Goal: Register for event/course

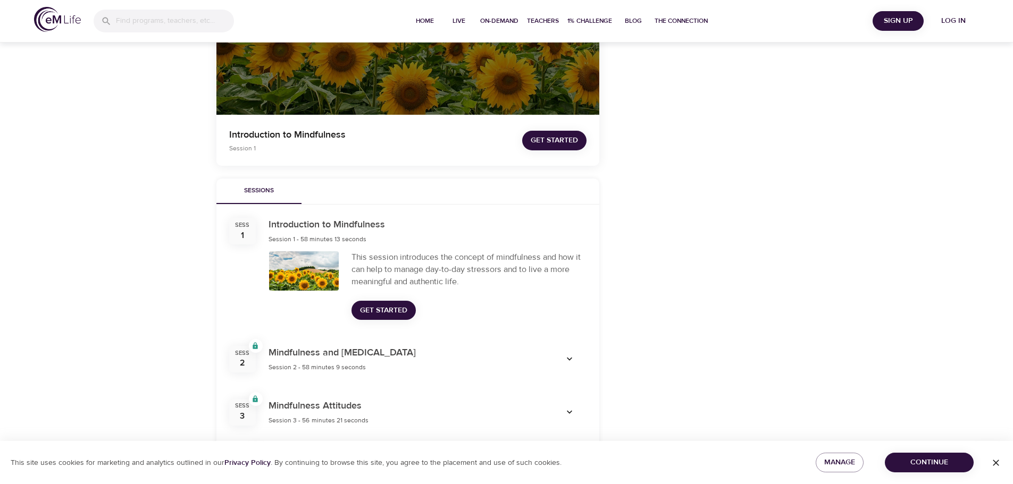
scroll to position [425, 0]
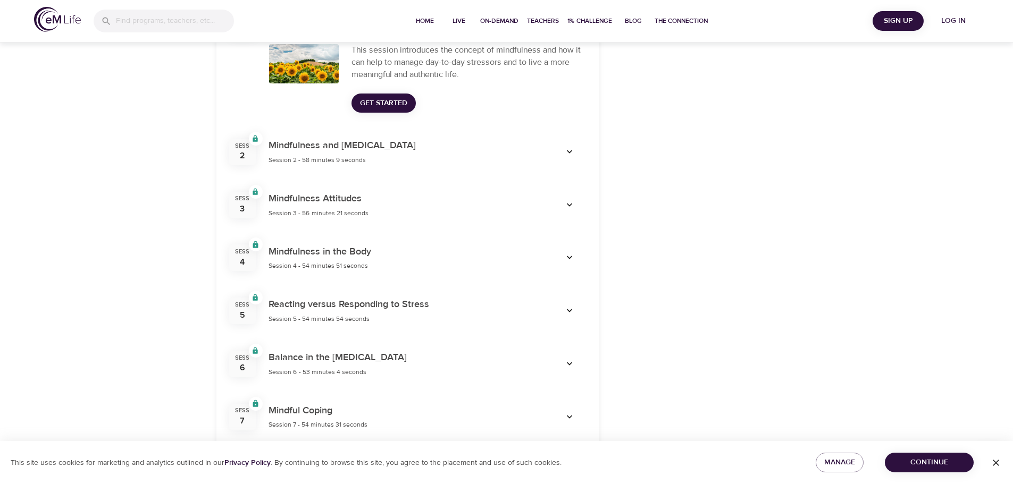
click at [569, 150] on icon "button" at bounding box center [569, 152] width 11 height 11
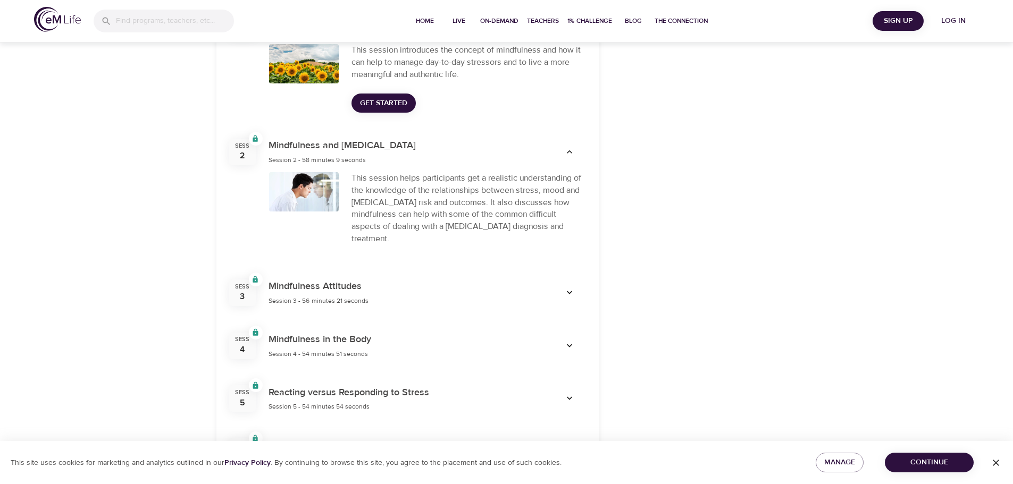
click at [569, 150] on icon "button" at bounding box center [569, 152] width 11 height 11
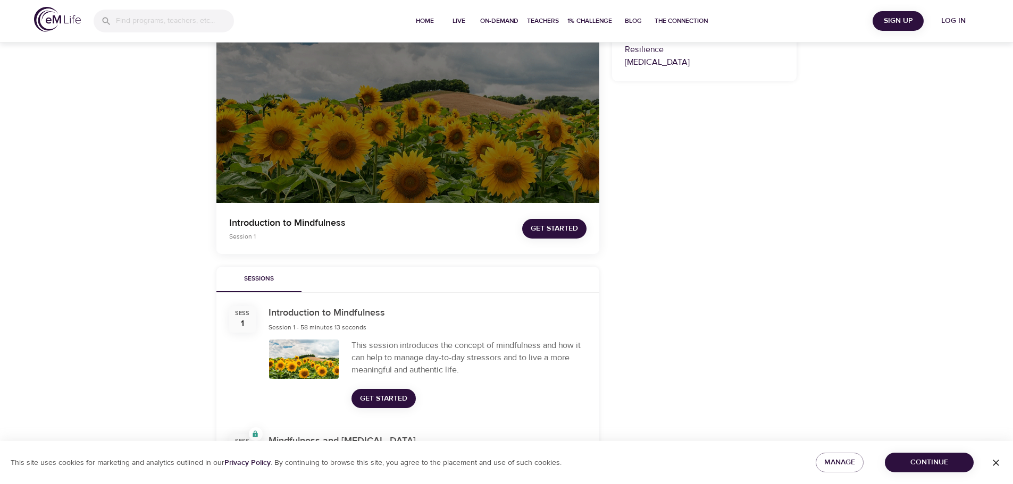
scroll to position [0, 0]
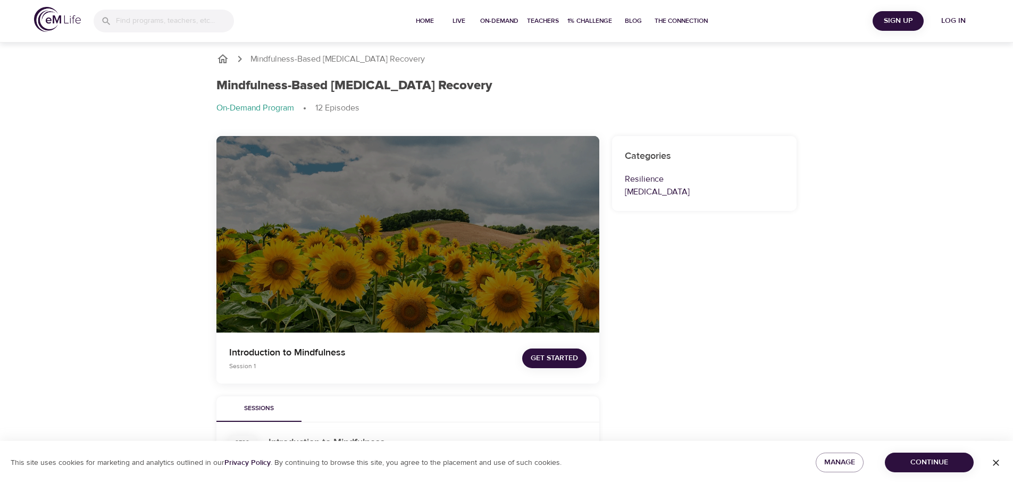
click at [910, 12] on button "Sign Up" at bounding box center [897, 21] width 51 height 20
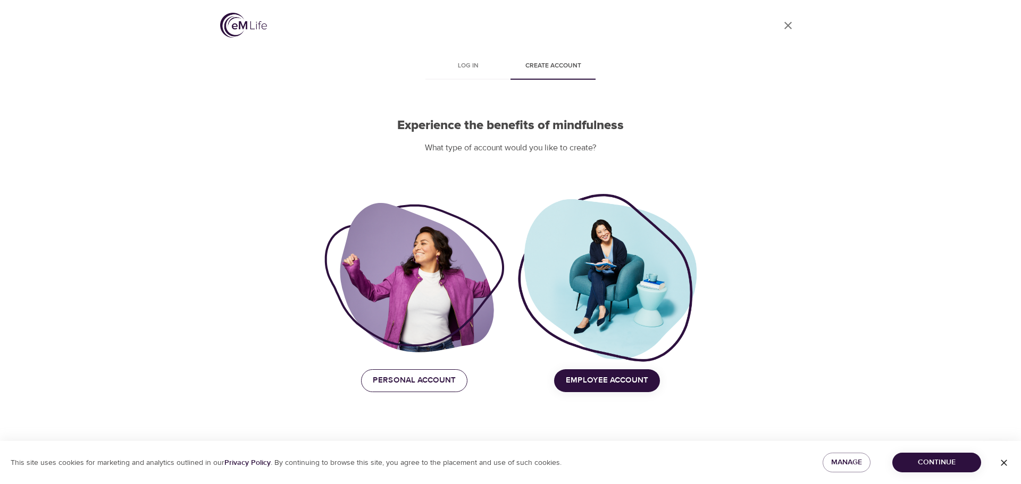
click at [435, 378] on span "Personal Account" at bounding box center [414, 381] width 83 height 14
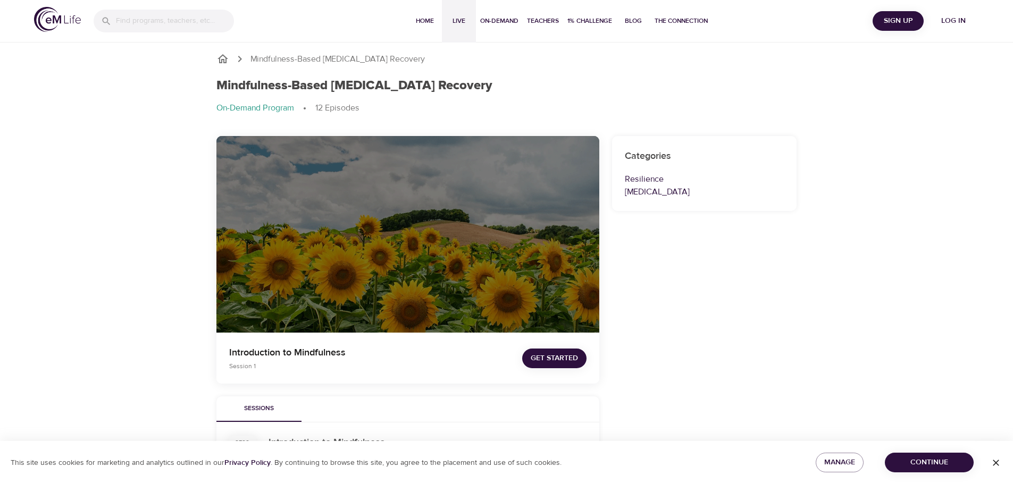
click at [450, 26] on span "Live" at bounding box center [459, 20] width 26 height 11
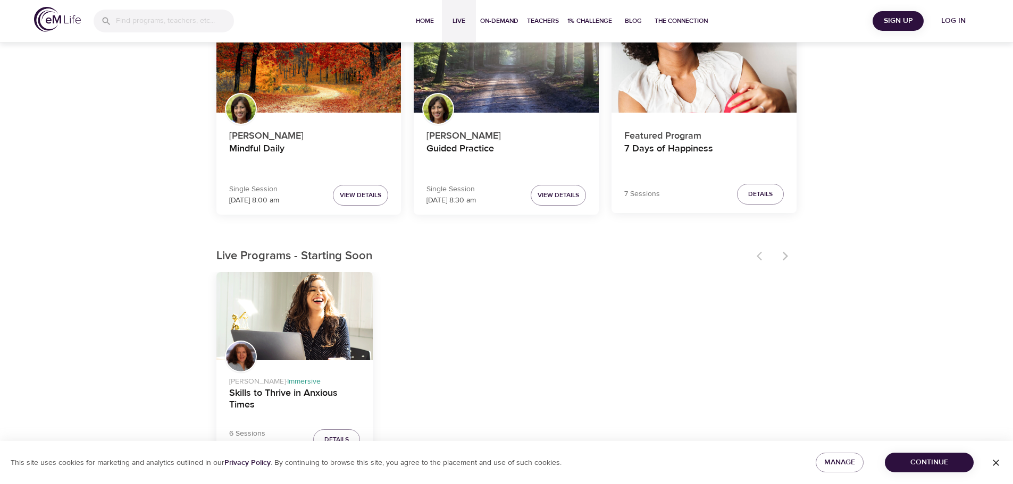
scroll to position [213, 0]
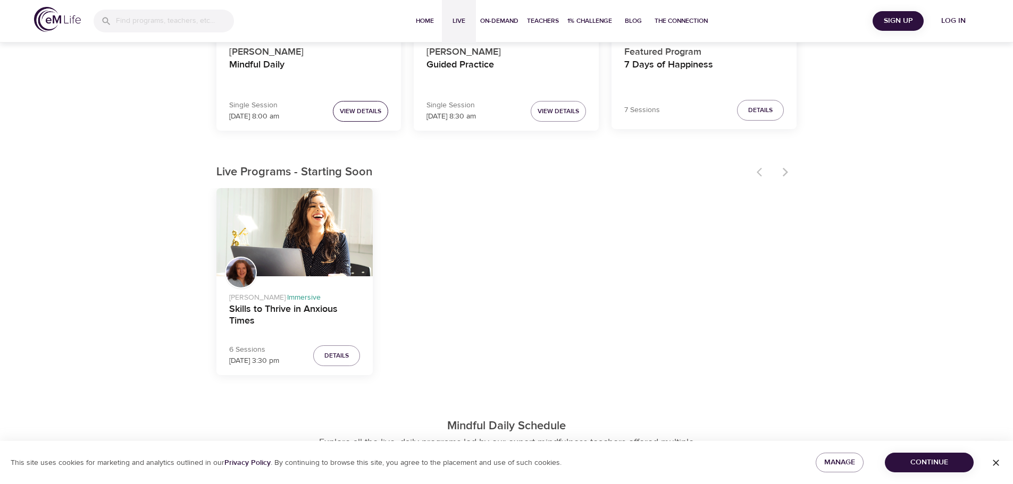
click at [356, 108] on span "View Details" at bounding box center [360, 111] width 41 height 11
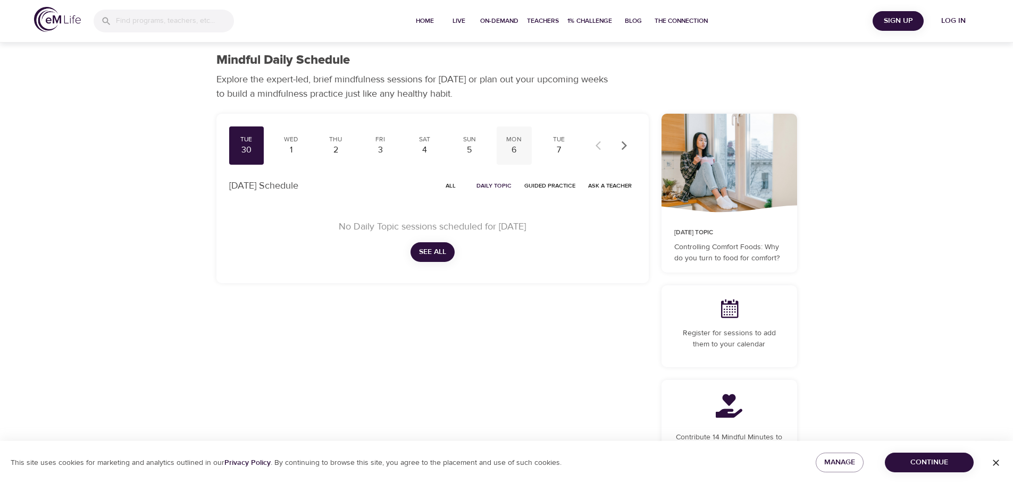
click at [520, 151] on div "6" at bounding box center [514, 150] width 27 height 12
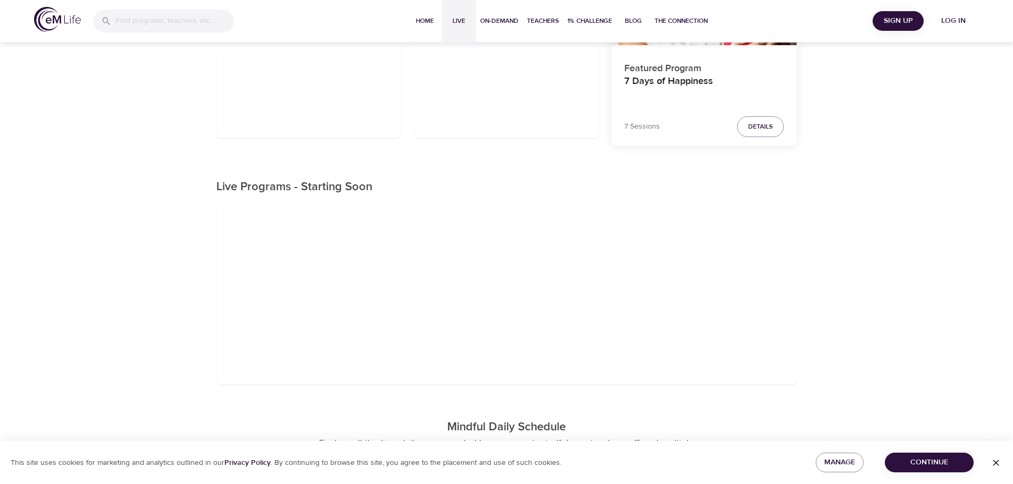
scroll to position [213, 0]
